Goal: Task Accomplishment & Management: Use online tool/utility

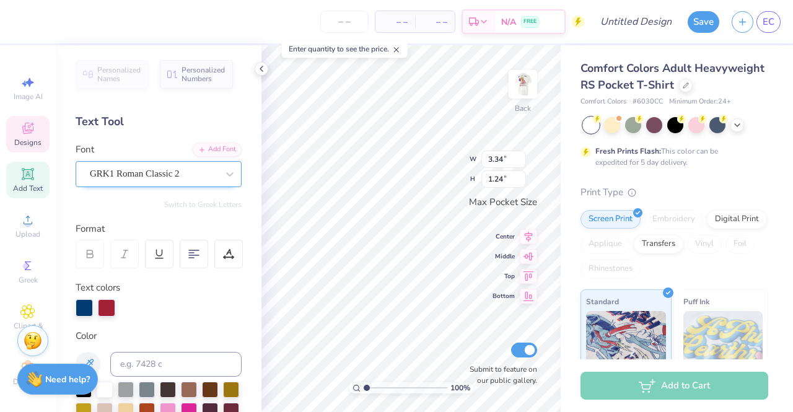
click at [177, 175] on div "GRK1 Roman Classic 2" at bounding box center [154, 173] width 130 height 19
type textarea "S"
type textarea "DSP"
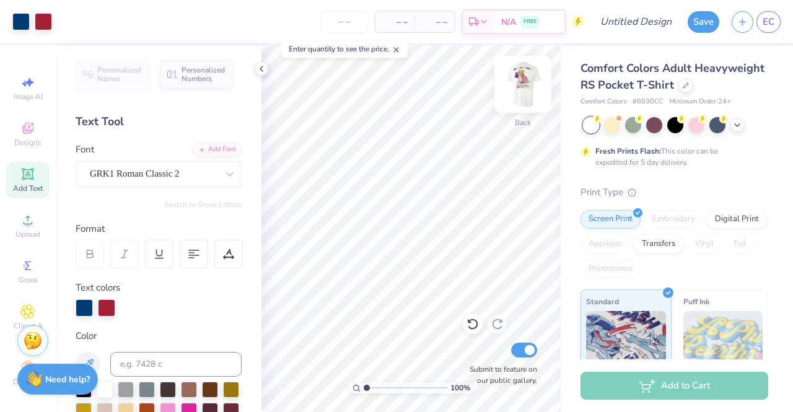
click at [526, 82] on img at bounding box center [523, 84] width 50 height 50
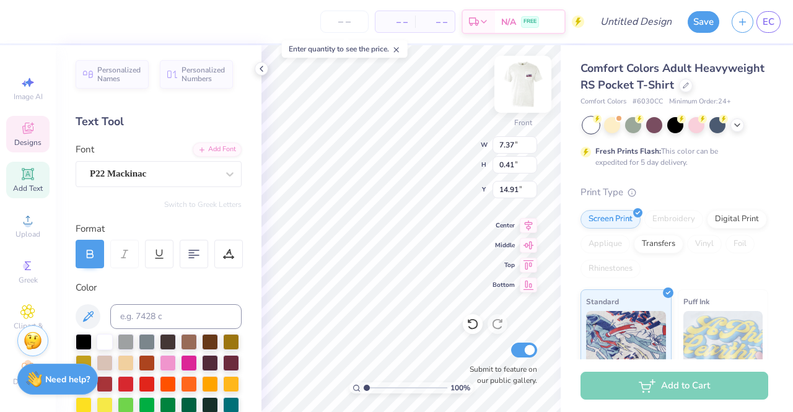
type textarea "M"
type textarea "Beta Phi Chapter"
type input "8.70"
type input "0.94"
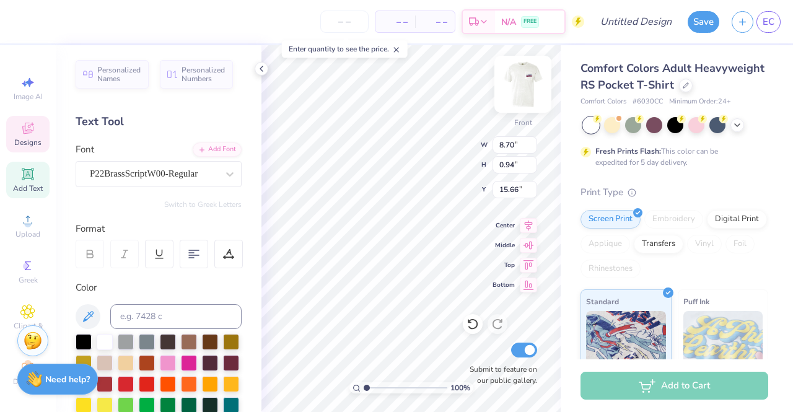
type input "15.66"
type textarea "Fall Rush 2025"
type input "12.00"
type input "1.86"
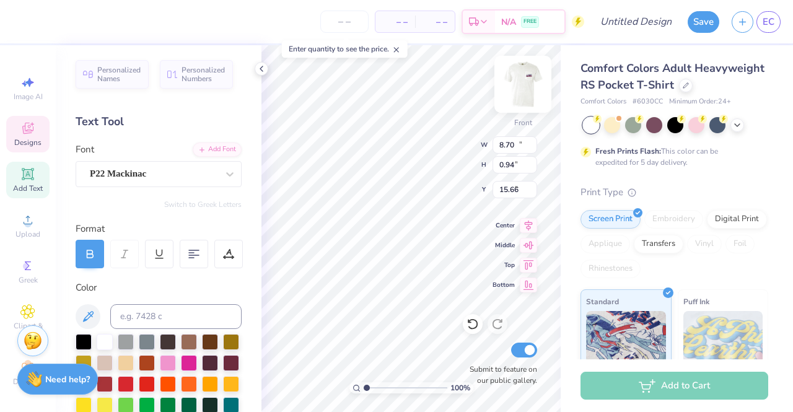
type input "3.00"
type textarea "S"
type textarea "D E L T A S I G M A P I"
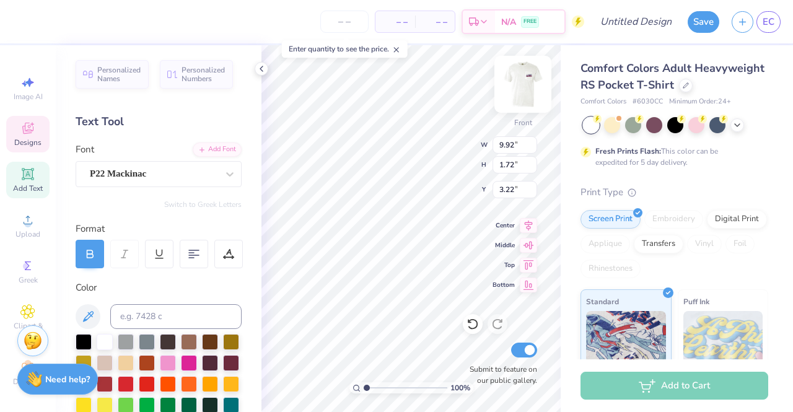
type input "9.92"
type input "1.72"
type input "10.98"
type input "1.90"
type input "3.04"
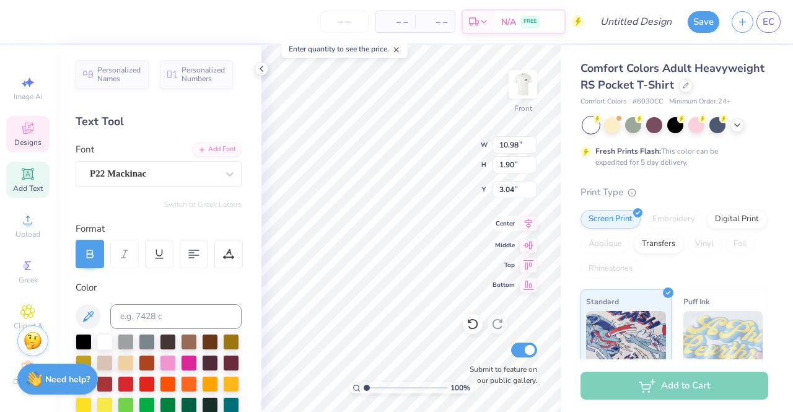
click at [532, 225] on icon at bounding box center [528, 223] width 17 height 15
type input "9.57"
type input "1.66"
click at [525, 227] on icon at bounding box center [528, 223] width 17 height 15
type input "9.88"
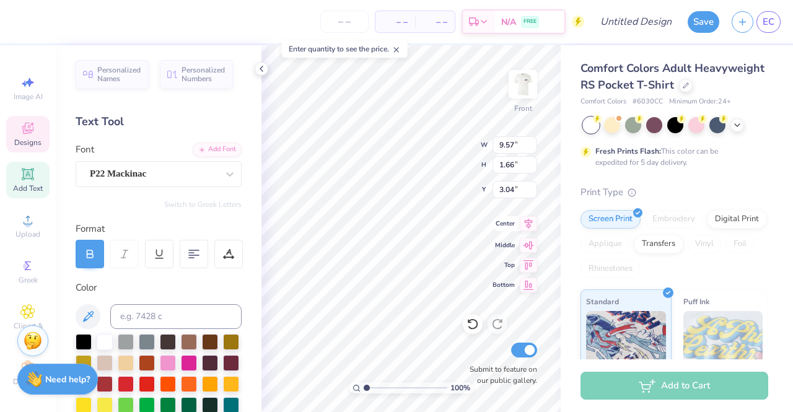
type input "1.71"
click at [525, 227] on icon at bounding box center [528, 223] width 17 height 15
type textarea "D E L T A S I G M A P I"
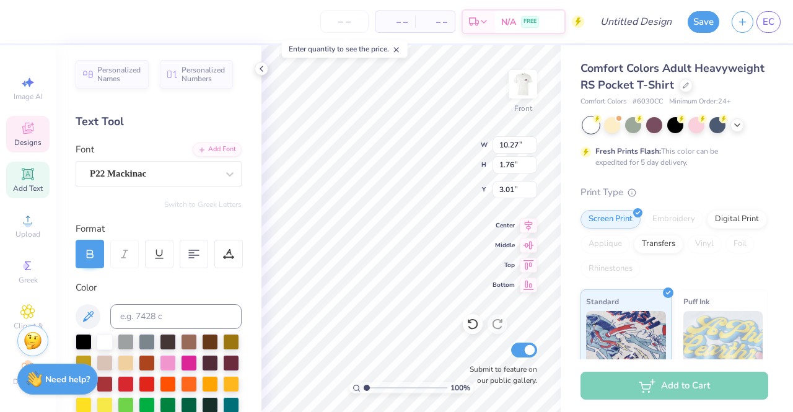
scroll to position [10, 6]
type input "1.58"
type input "1.78"
type input "8.04"
click at [14, 272] on div "Greek" at bounding box center [27, 271] width 43 height 37
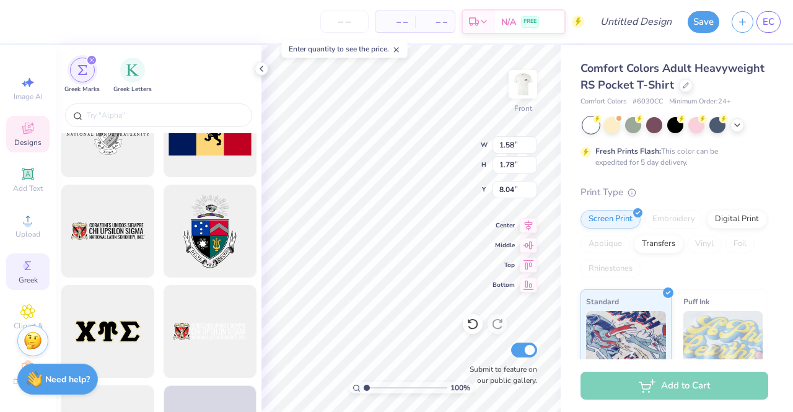
scroll to position [952, 0]
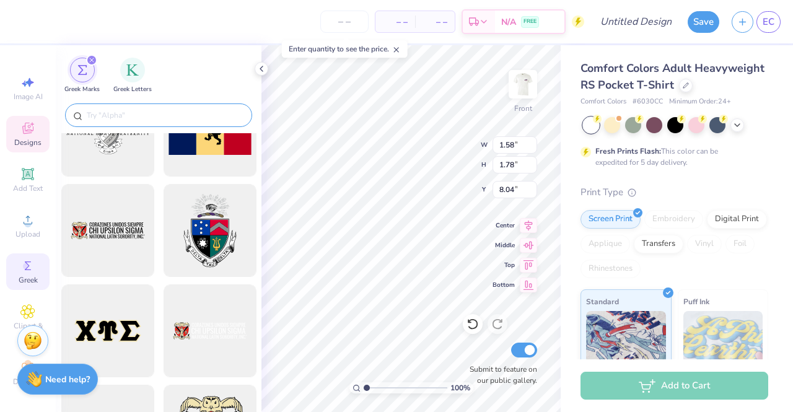
click at [134, 117] on input "text" at bounding box center [164, 115] width 159 height 12
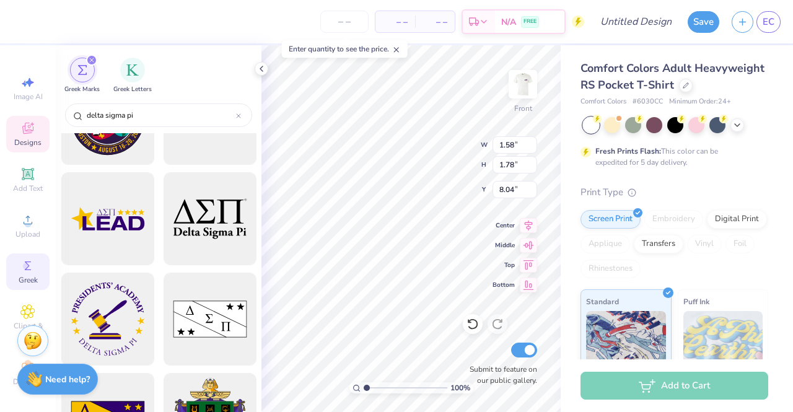
scroll to position [423, 0]
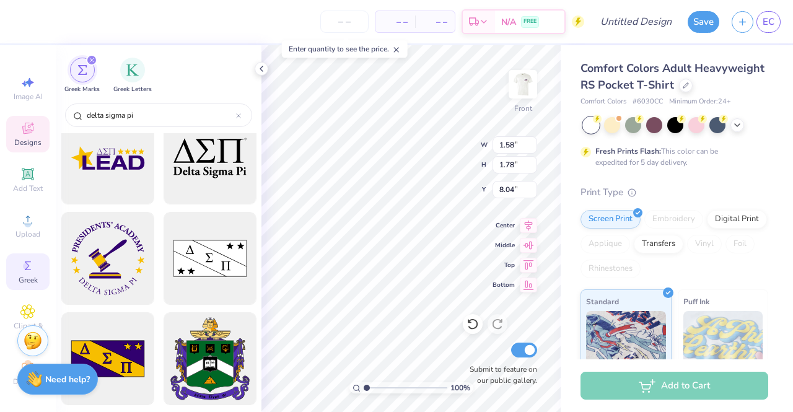
type input "delta sigma pi"
type input "2.70"
type input "3.83"
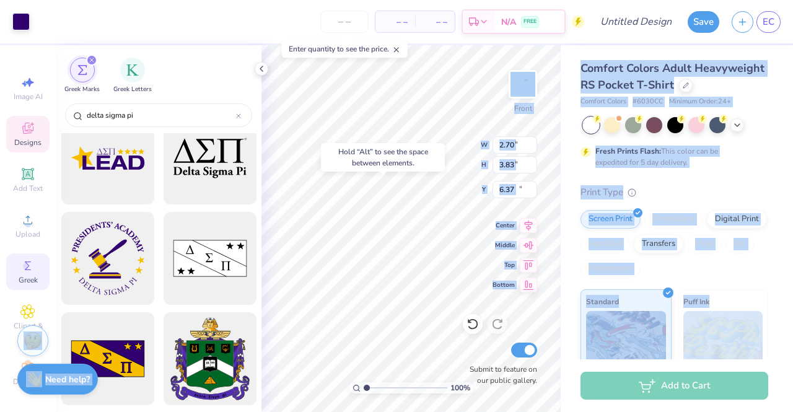
type input "10.42"
click at [359, 187] on body "Art colors – – Per Item – – Total Est. Delivery N/A FREE Design Title Save EC I…" at bounding box center [396, 206] width 793 height 412
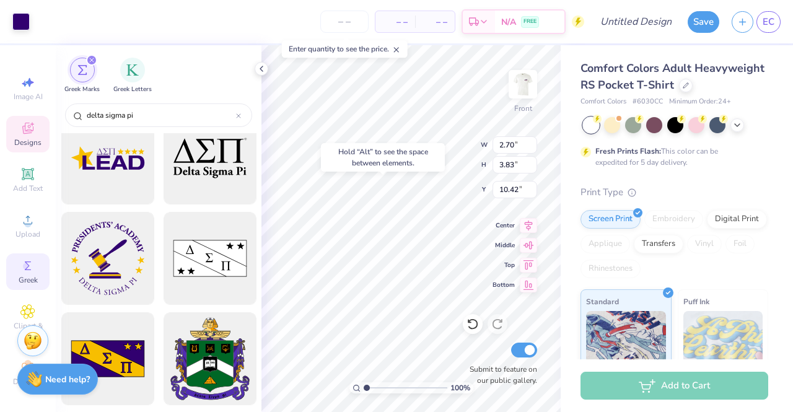
click at [363, 172] on div "Hold “Alt” to see the space between elements." at bounding box center [383, 157] width 124 height 28
type input "2.74"
type input "3.45"
type input "14.25"
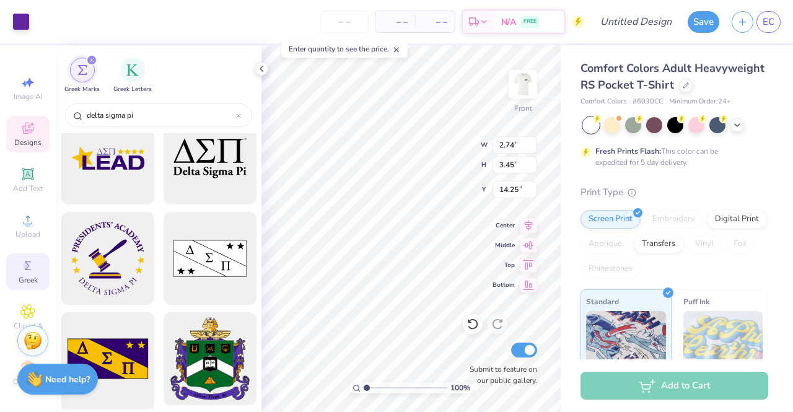
click at [119, 347] on div at bounding box center [107, 359] width 102 height 102
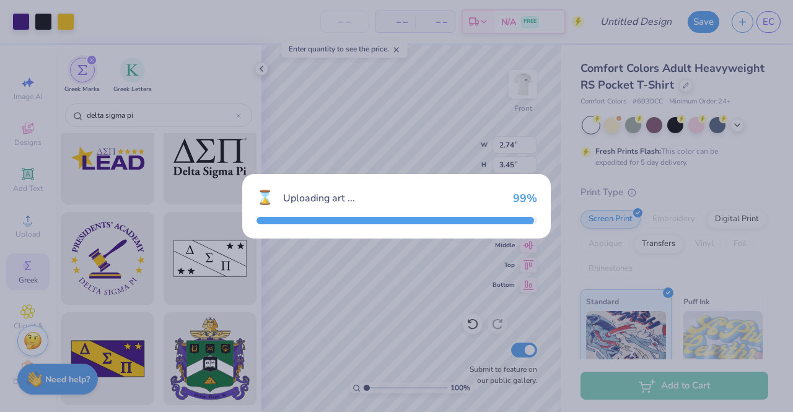
type input "14.32"
type input "7.14"
type input "3.00"
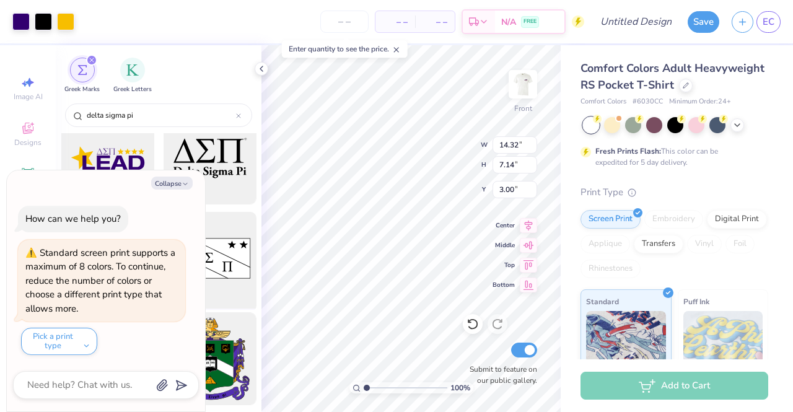
type textarea "x"
type input "4.57"
type input "2.28"
type input "7.86"
type textarea "x"
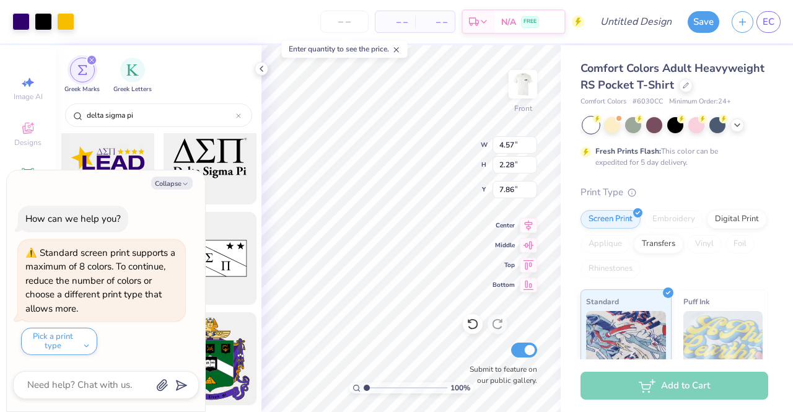
type input "1.02"
type input "0.97"
type input "6.58"
type textarea "x"
type input "1.58"
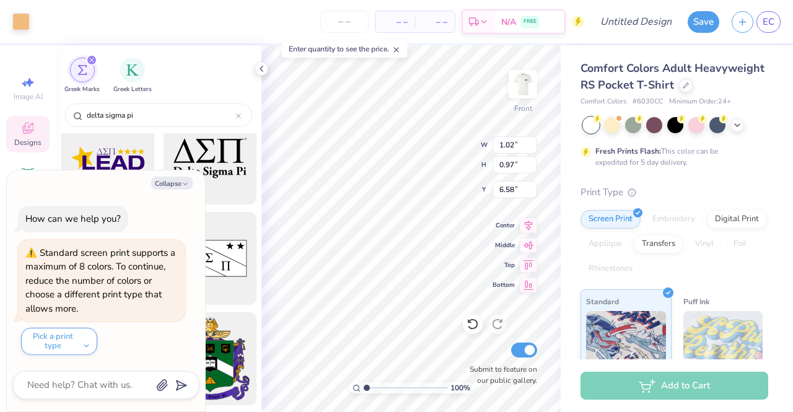
type input "1.78"
type input "8.04"
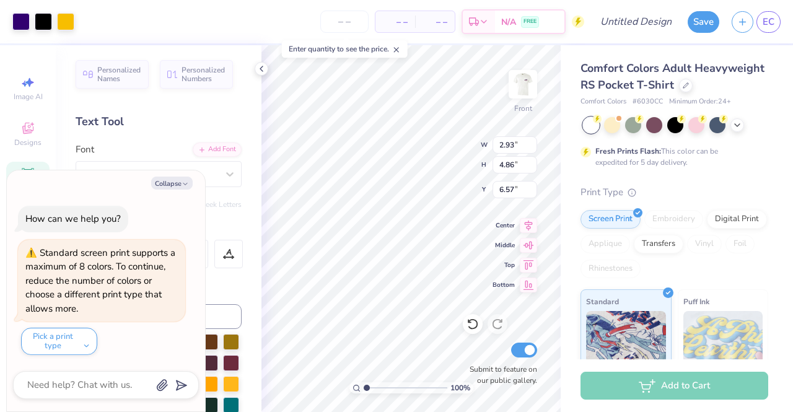
type textarea "x"
type input "6.28"
type textarea "x"
type input "2.59"
type input "4.29"
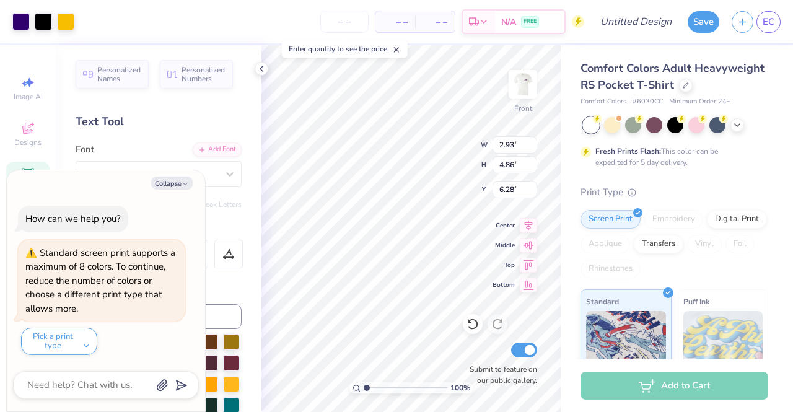
type input "6.32"
type textarea "x"
type input "2.49"
type input "4.26"
type input "6.34"
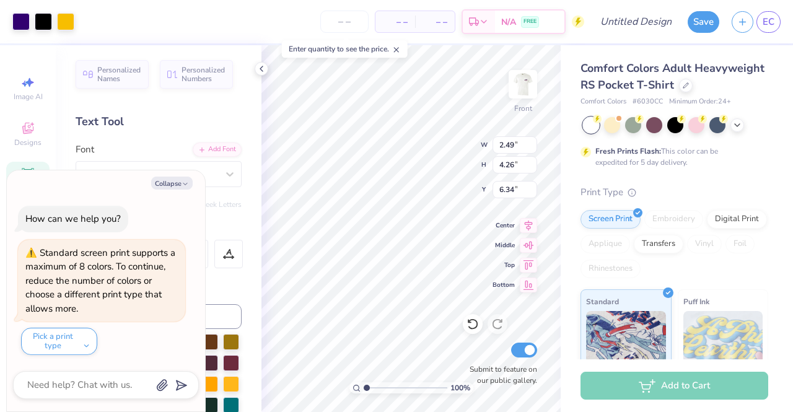
type textarea "x"
type input "2.42"
type input "4.14"
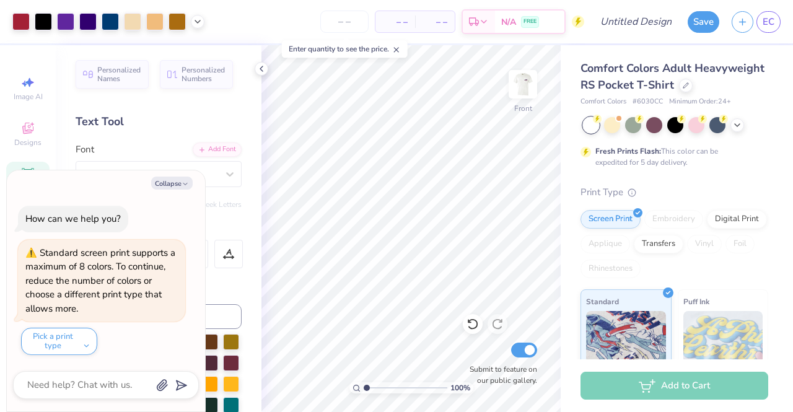
click at [235, 215] on div "Personalized Names Personalized Numbers Text Tool Add Font Font GRK1 Roman Clas…" at bounding box center [159, 228] width 206 height 367
click at [161, 129] on div "Personalized Names Personalized Numbers Text Tool Add Font Font GRK1 Roman Clas…" at bounding box center [159, 228] width 206 height 367
click at [180, 183] on button "Collapse" at bounding box center [171, 183] width 41 height 13
type textarea "x"
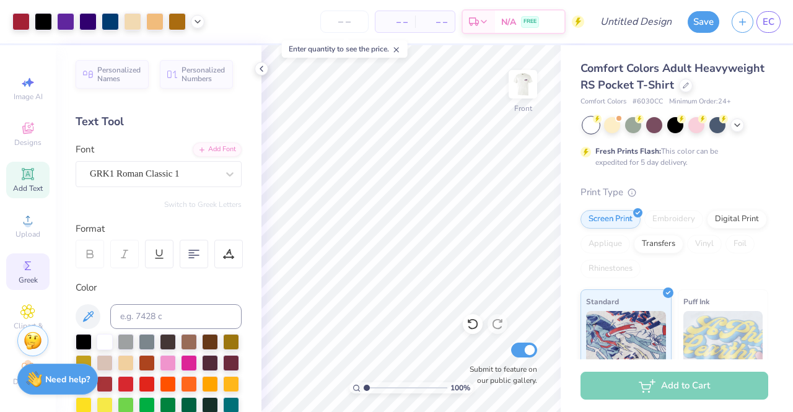
click at [25, 263] on icon at bounding box center [27, 265] width 15 height 15
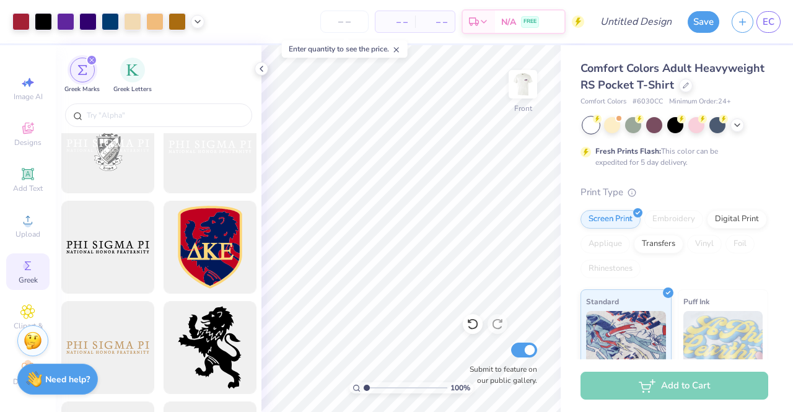
scroll to position [666, 0]
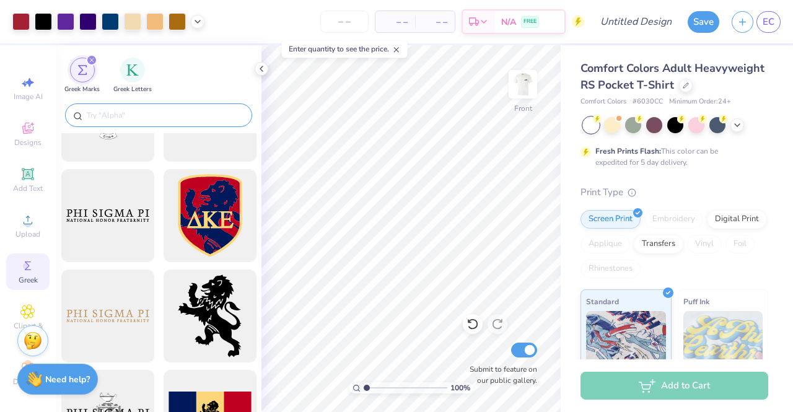
click at [147, 115] on input "text" at bounding box center [164, 115] width 159 height 12
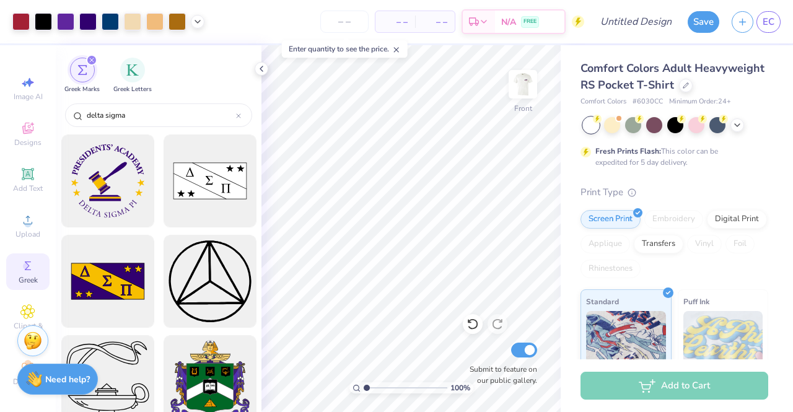
scroll to position [608, 0]
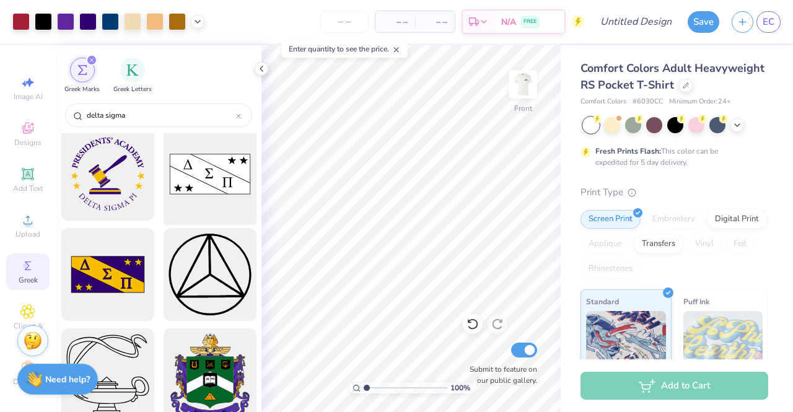
type input "delta sigma"
click at [201, 175] on div at bounding box center [210, 174] width 102 height 102
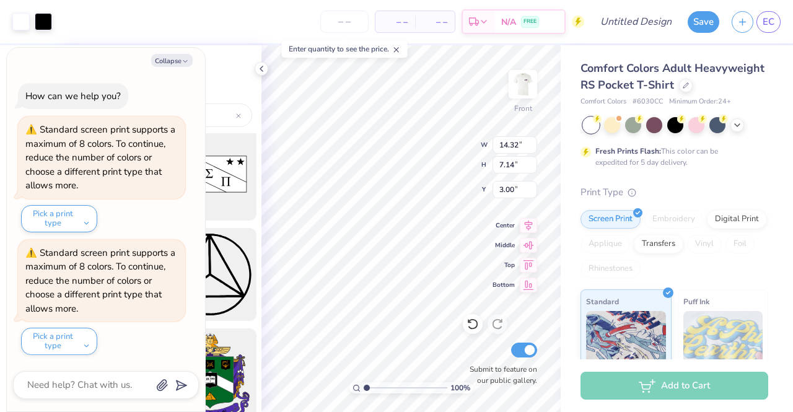
type textarea "x"
type input "2.70"
type input "3.83"
type input "10.42"
type textarea "x"
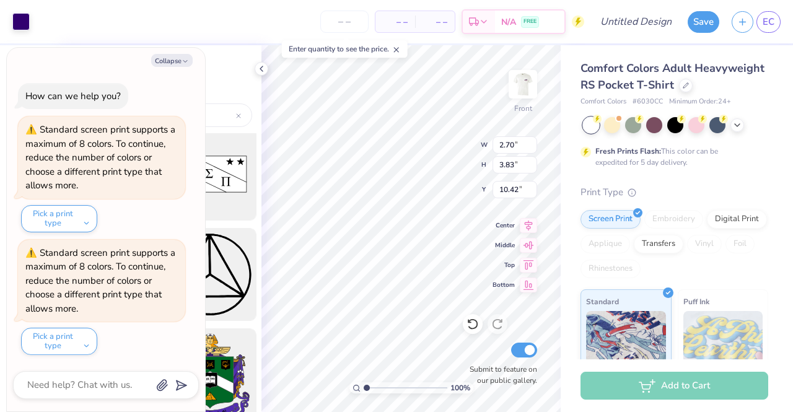
type input "2.78"
type input "3.94"
type textarea "x"
type input "3.72"
type input "2.44"
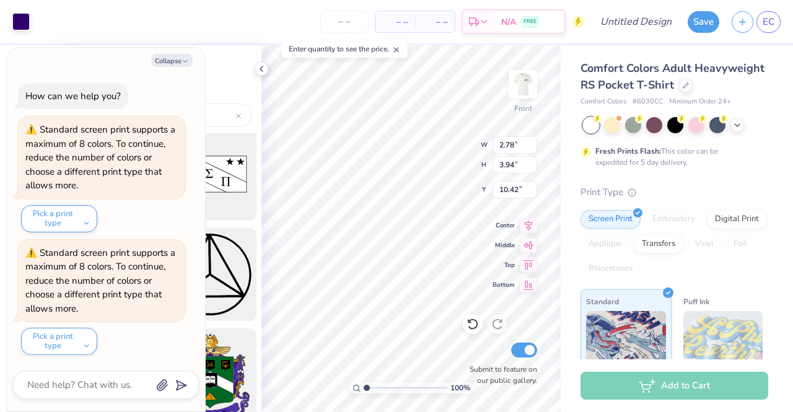
type input "11.09"
type textarea "x"
type input "3.00"
type textarea "x"
type input "11.59"
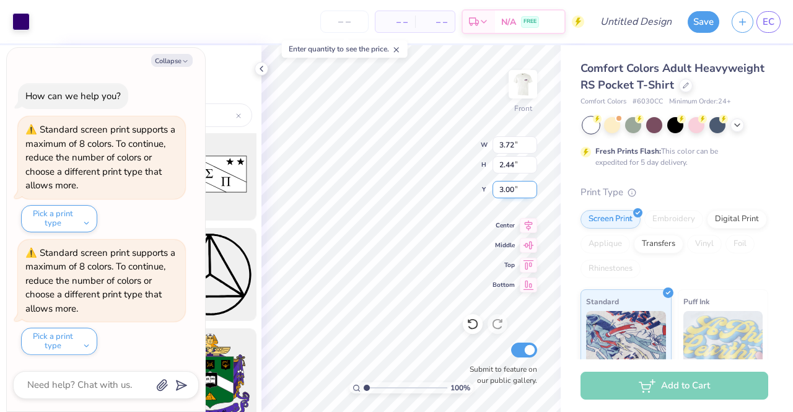
type input "7.63"
type input "2.44"
type textarea "x"
type input "8.39"
type input "5.52"
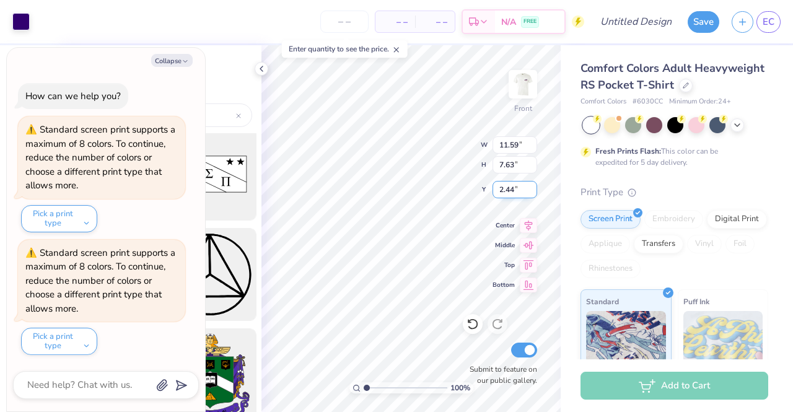
type input "2.67"
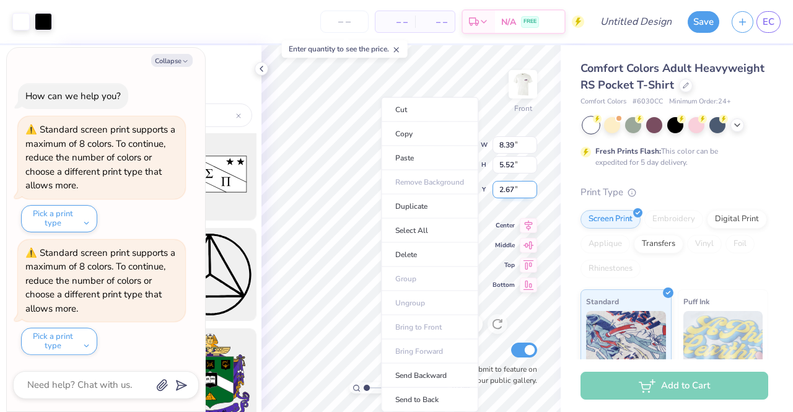
type textarea "x"
type input "14.32"
type input "7.14"
type input "3.00"
click at [168, 59] on button "Collapse" at bounding box center [171, 60] width 41 height 13
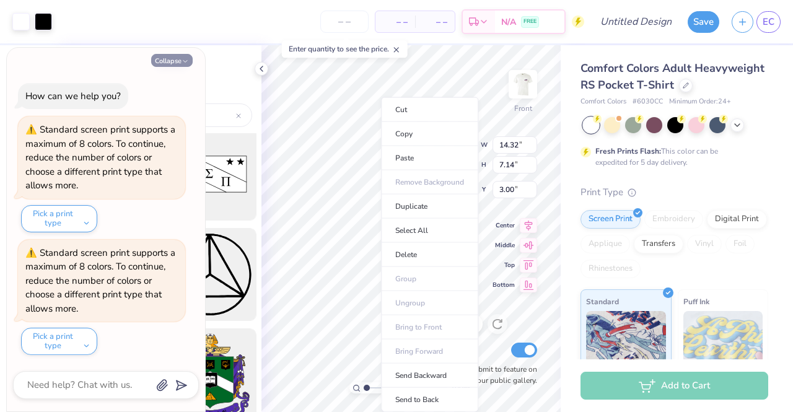
type textarea "x"
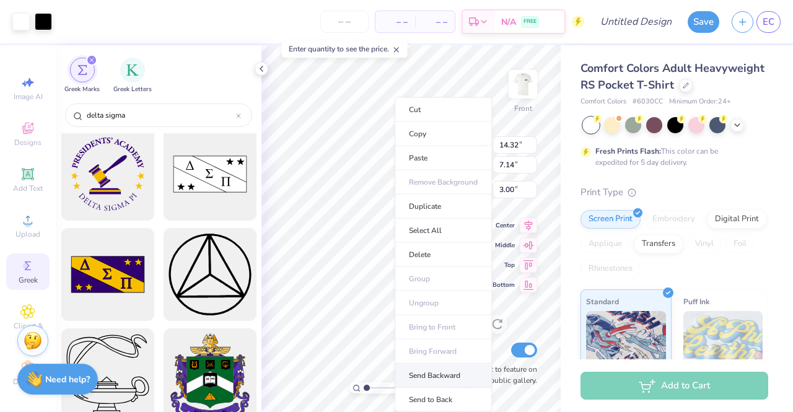
click at [432, 371] on li "Send Backward" at bounding box center [442, 376] width 97 height 24
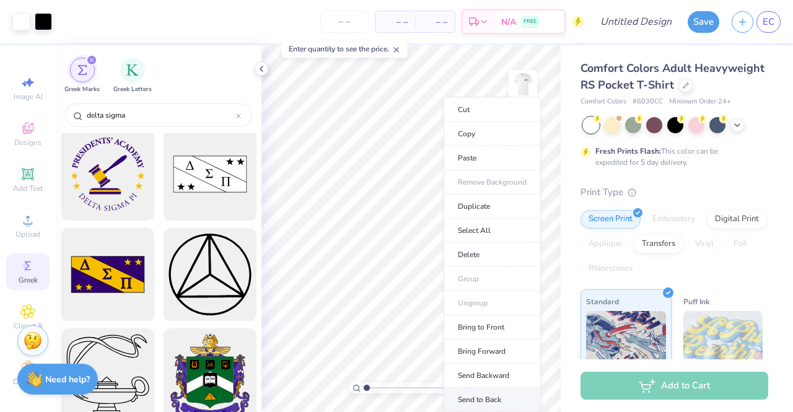
click at [484, 393] on li "Send to Back" at bounding box center [491, 400] width 97 height 24
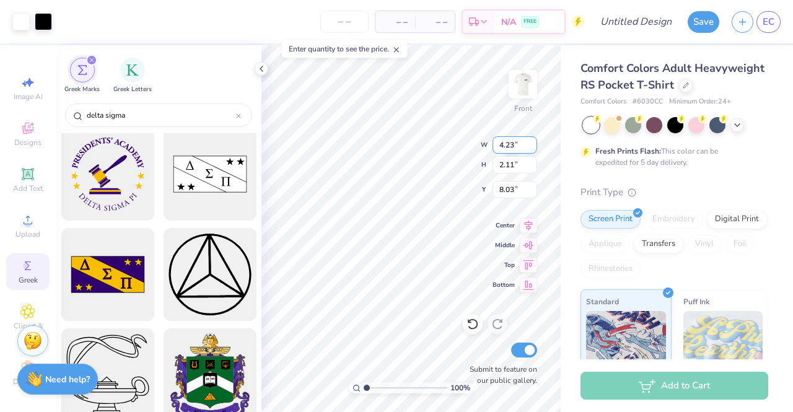
type input "4.23"
type input "2.11"
type input "19.28"
type input "6.47"
type input "4.25"
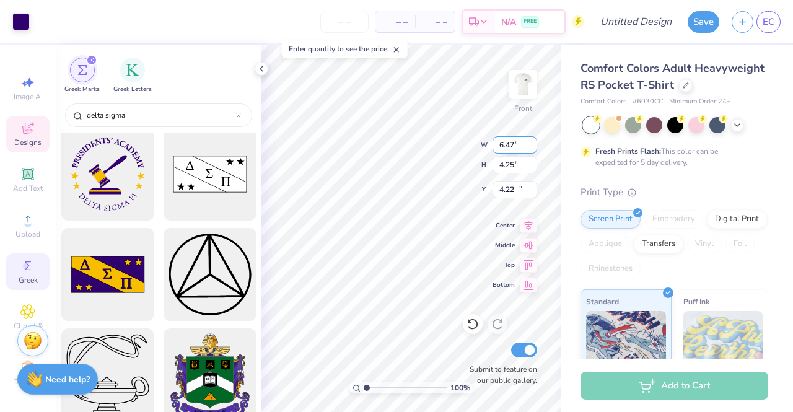
type input "19.28"
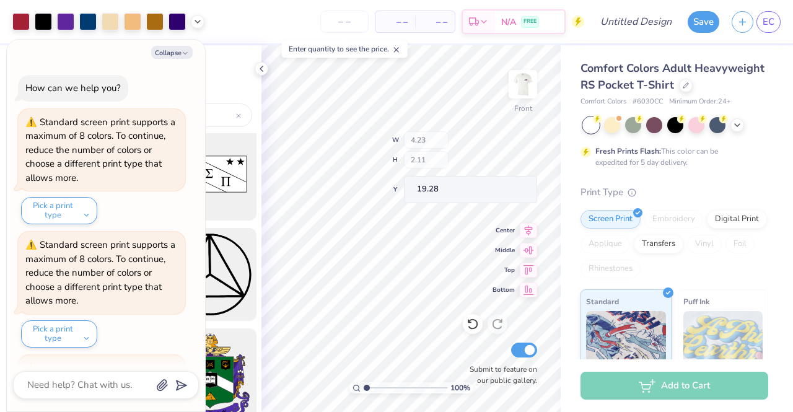
scroll to position [113, 0]
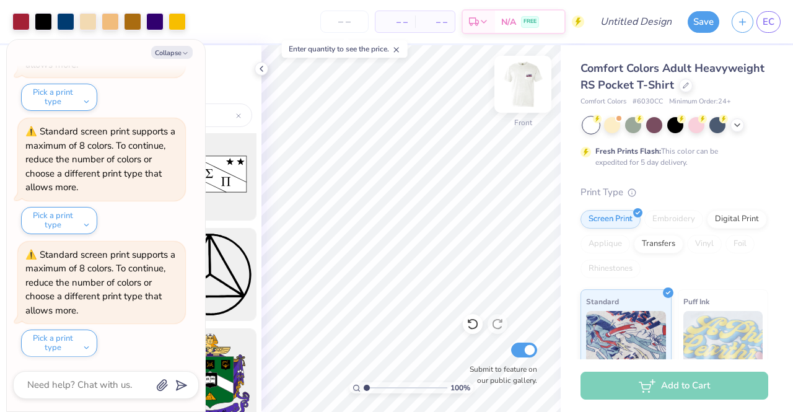
click at [529, 94] on img at bounding box center [523, 84] width 50 height 50
type textarea "x"
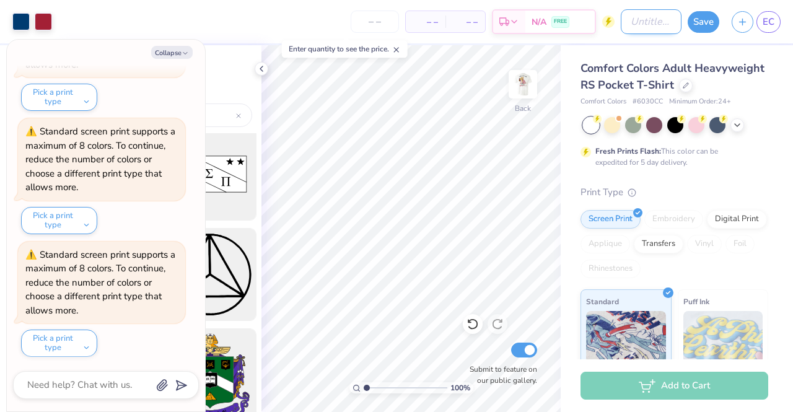
click at [632, 20] on input "Design Title" at bounding box center [651, 21] width 61 height 25
type input "D"
type textarea "x"
type input "DS"
type textarea "x"
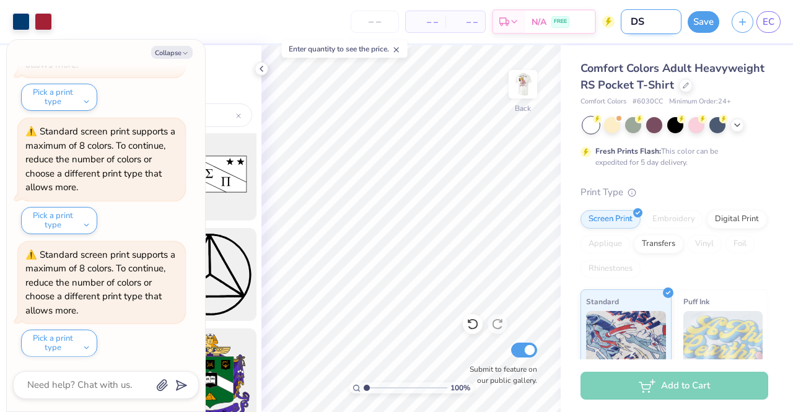
type input "DSP"
type textarea "x"
type input "DSP"
type textarea "x"
type input "DSP S"
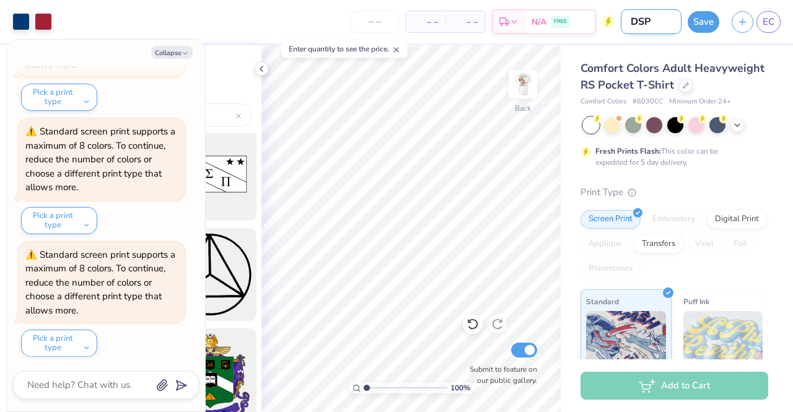
type textarea "x"
type input "DSP"
type textarea "x"
type input "DSP D"
type textarea "x"
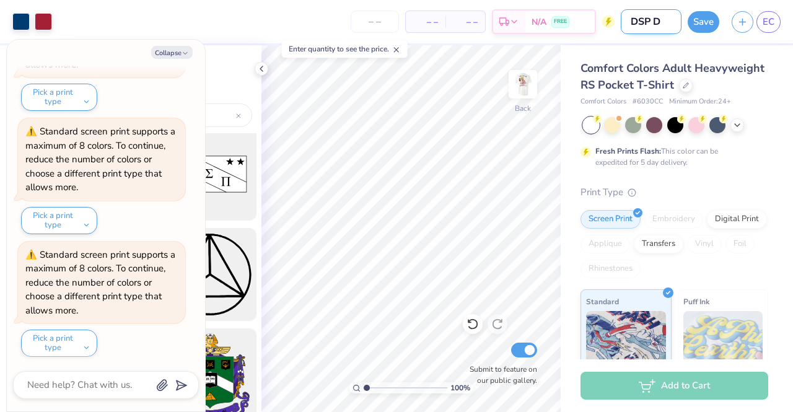
type input "DSP DO"
type textarea "x"
type input "DSP DOG"
type textarea "x"
type input "DSP DOG"
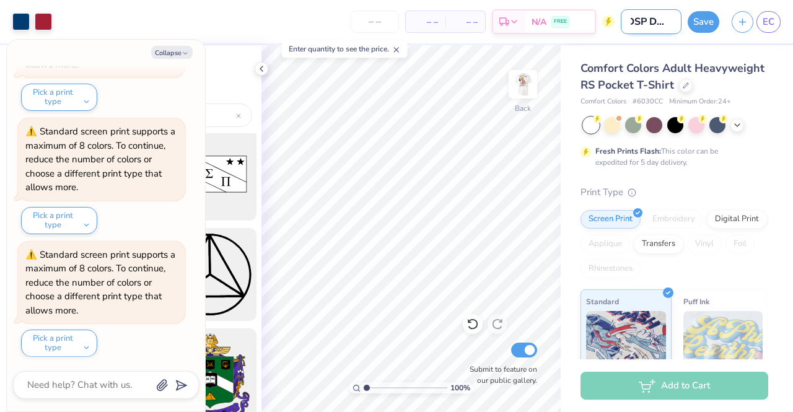
type textarea "x"
type input "DSP DOG F"
type textarea "x"
type input "DSP DOG FA"
type textarea "x"
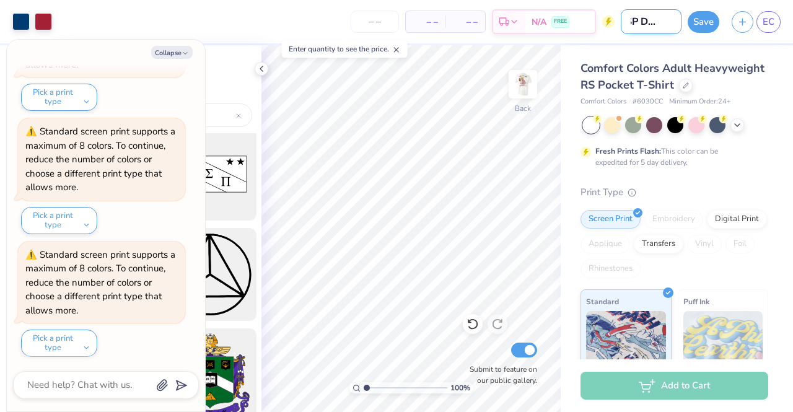
type input "DSP DOG FAL"
type textarea "x"
type input "DSP DOG FALL"
type textarea "x"
type input "DSP DOG FAL"
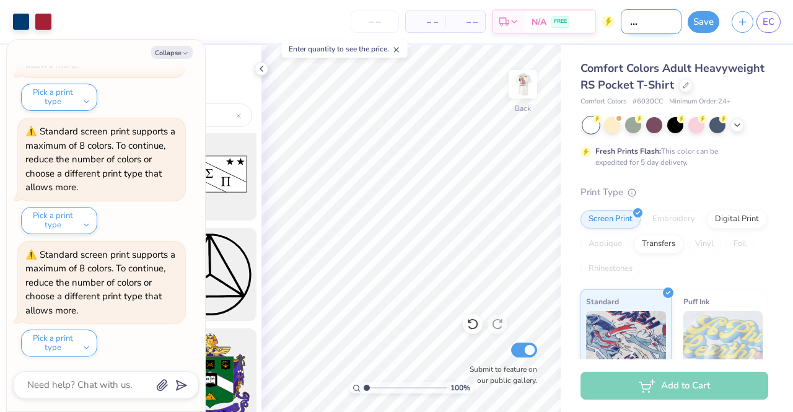
type textarea "x"
type input "DSP DOG FA"
type textarea "x"
type input "DSP DOG F"
type textarea "x"
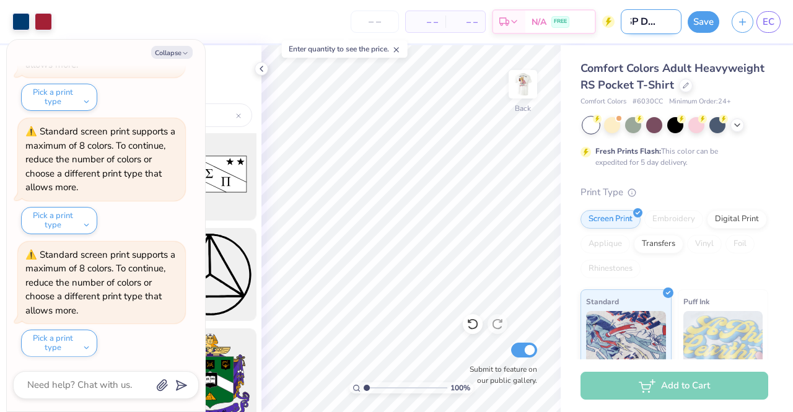
type input "DSP DOG FR"
type textarea "x"
type input "DSP DOG FR"
type textarea "x"
type input "DSP DOG FR 2"
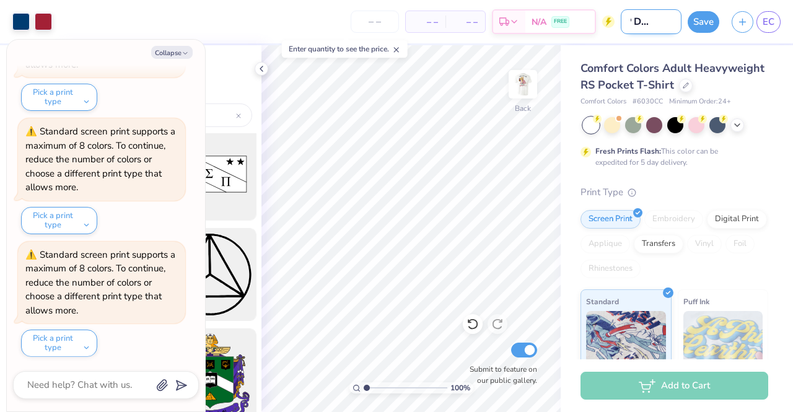
type textarea "x"
type input "DSP DOG FR 25"
type textarea "x"
type input "DSP DOG FR 25"
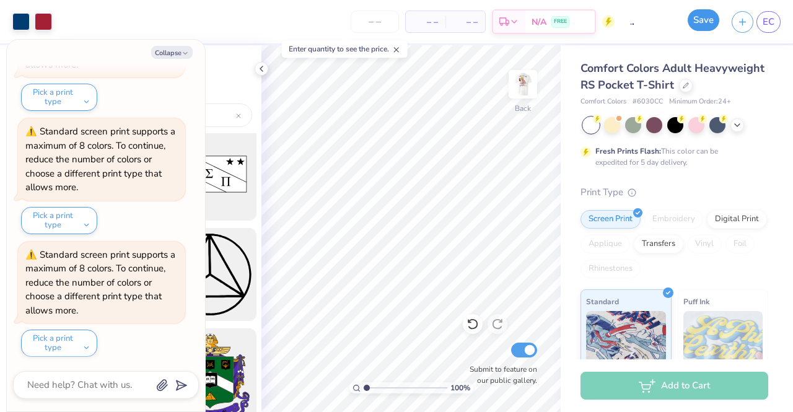
click at [696, 19] on button "Save" at bounding box center [703, 20] width 32 height 22
click at [696, 19] on div "Save" at bounding box center [703, 22] width 32 height 22
click at [177, 54] on button "Collapse" at bounding box center [171, 52] width 41 height 13
click at [63, 342] on button "Pick a print type" at bounding box center [59, 342] width 76 height 27
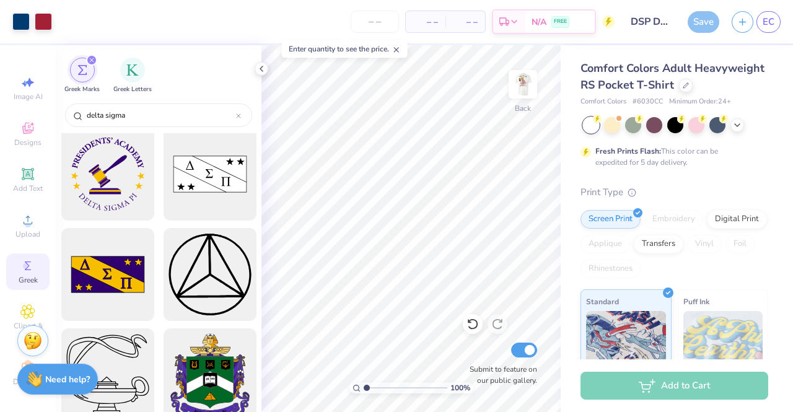
type textarea "x"
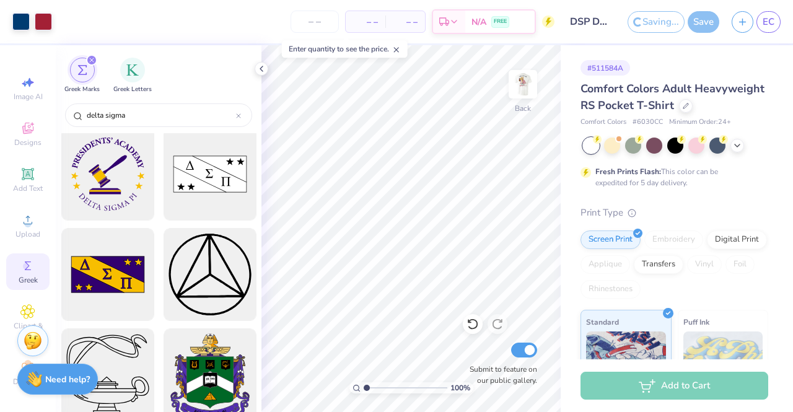
click at [706, 20] on div "Saving... Save" at bounding box center [673, 22] width 92 height 22
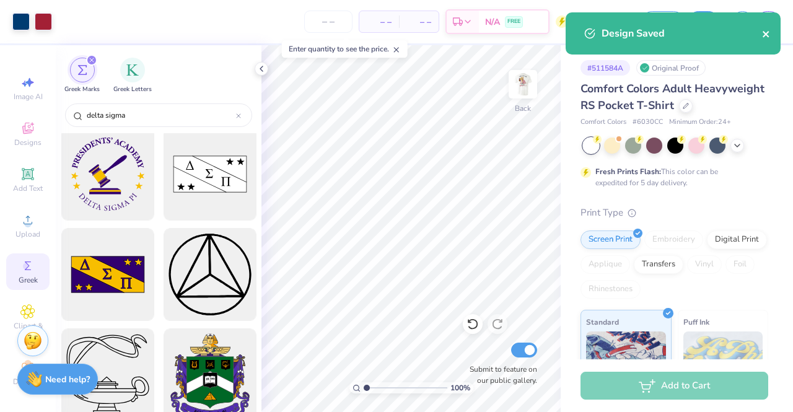
click at [769, 37] on icon "close" at bounding box center [766, 34] width 9 height 10
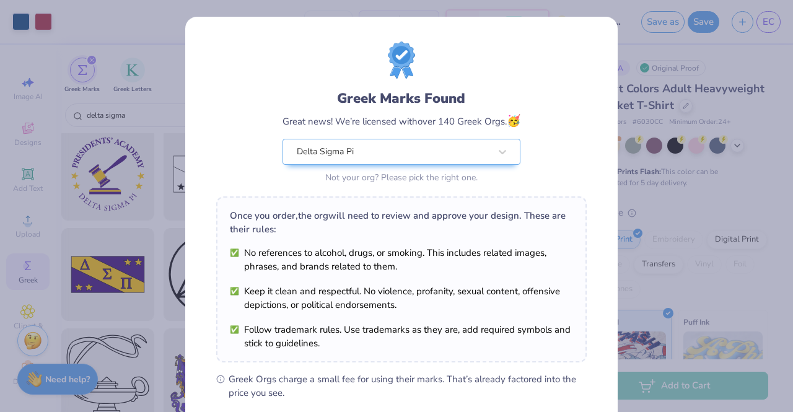
scroll to position [166, 0]
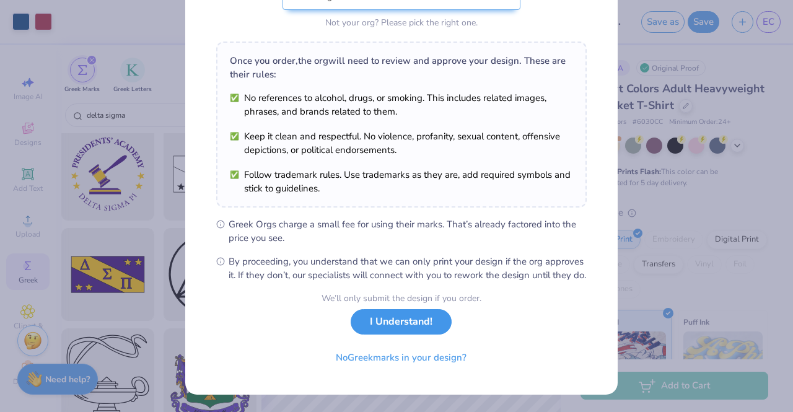
click at [410, 331] on button "I Understand!" at bounding box center [401, 321] width 101 height 25
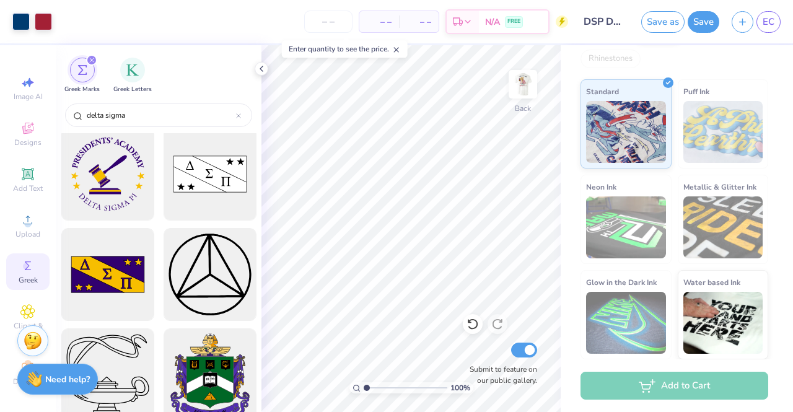
scroll to position [246, 0]
click at [674, 22] on button "Save as" at bounding box center [662, 22] width 43 height 22
click at [715, 24] on div "Save" at bounding box center [703, 22] width 32 height 22
click at [770, 24] on span "EC" at bounding box center [768, 22] width 12 height 14
